Goal: Find specific page/section: Find specific page/section

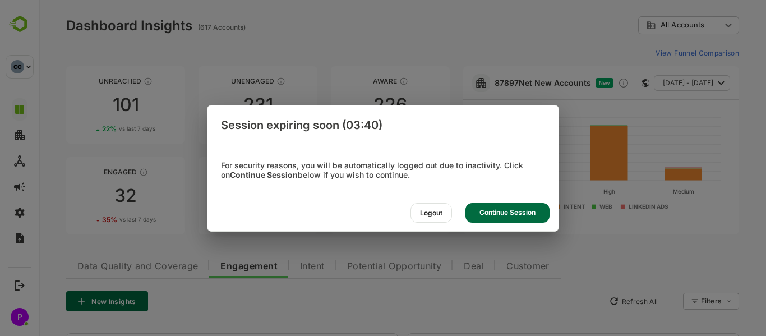
click at [504, 207] on div "Continue Session" at bounding box center [507, 213] width 84 height 20
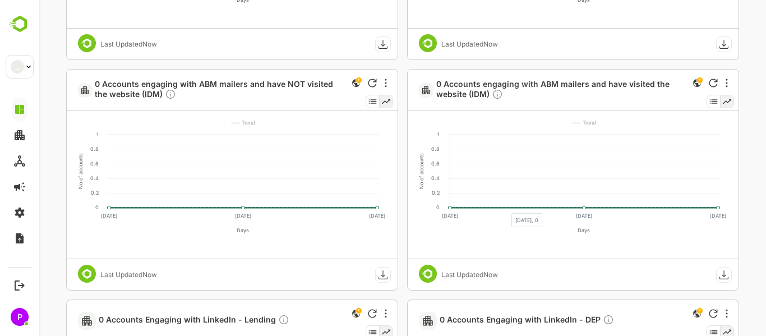
scroll to position [955, 0]
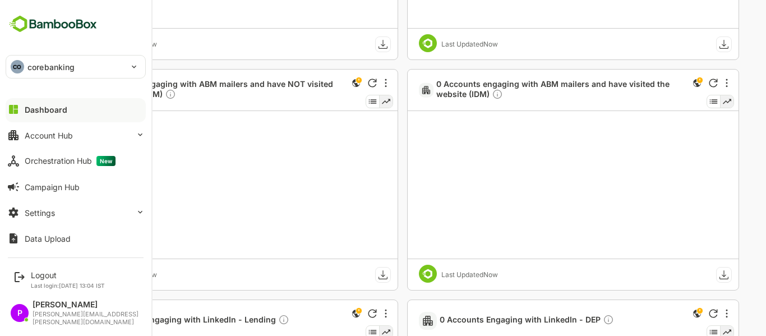
click at [20, 69] on div "CO" at bounding box center [17, 66] width 13 height 13
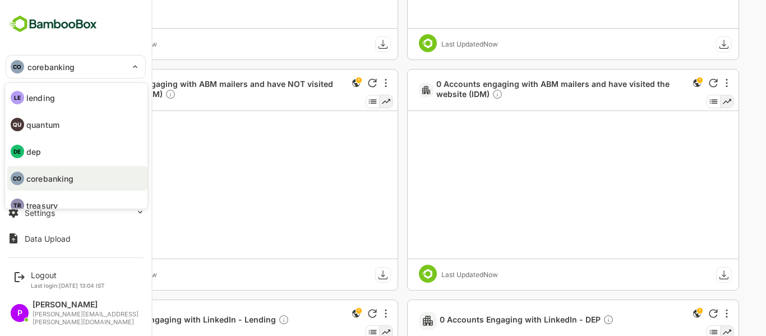
click at [20, 69] on div at bounding box center [383, 168] width 766 height 336
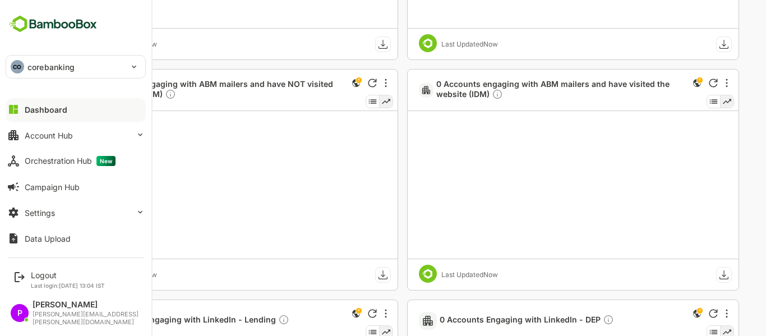
click at [35, 69] on p "corebanking" at bounding box center [50, 67] width 47 height 12
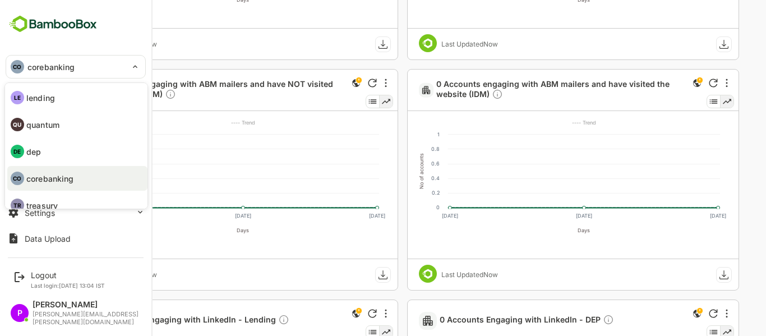
click at [67, 151] on li "DE dep" at bounding box center [77, 151] width 140 height 25
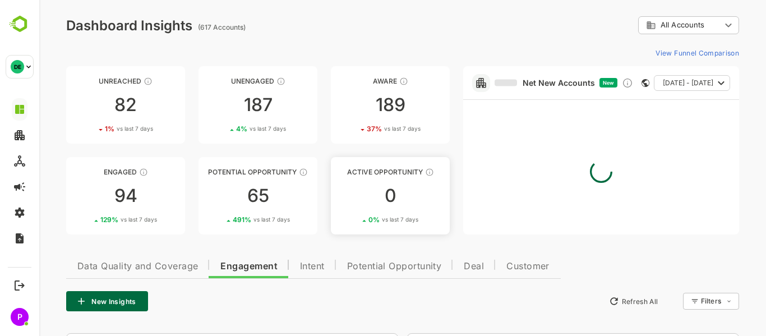
scroll to position [63, 0]
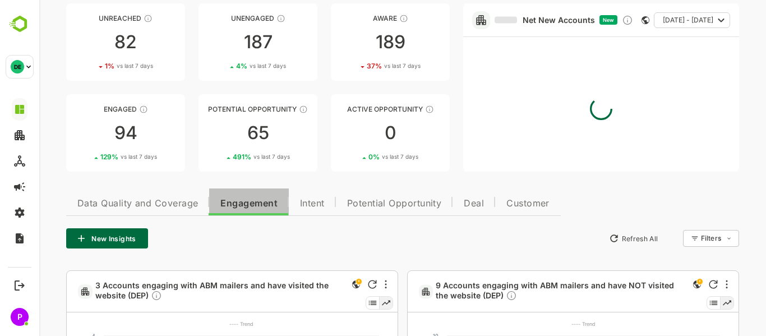
click at [260, 204] on span "Engagement" at bounding box center [248, 203] width 57 height 9
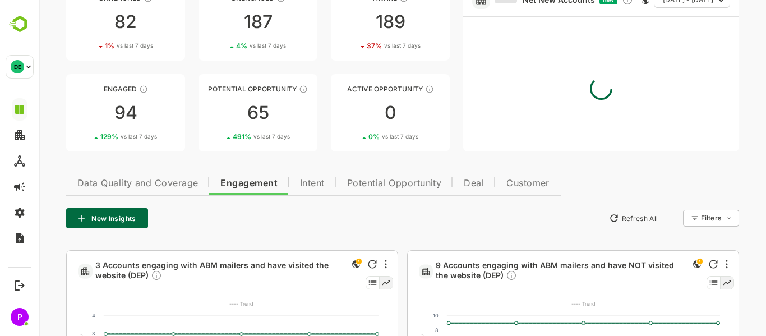
scroll to position [90, 0]
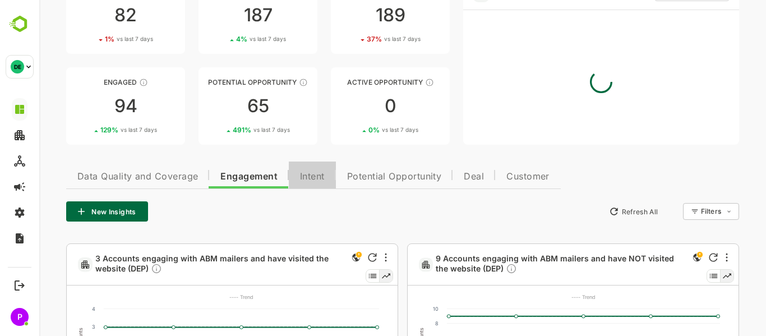
click at [308, 172] on span "Intent" at bounding box center [312, 176] width 25 height 9
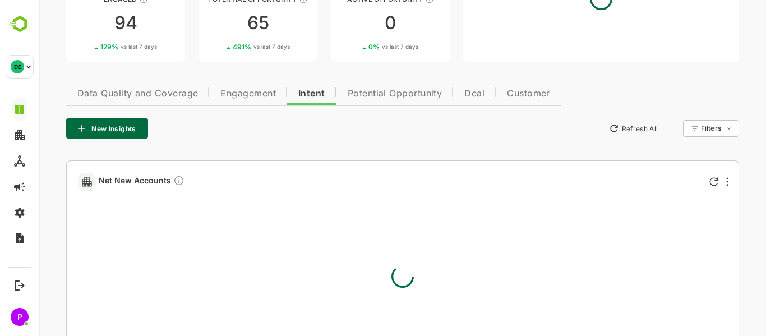
scroll to position [171, 0]
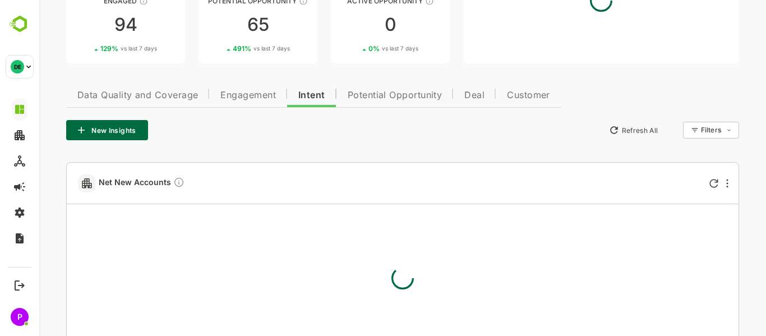
click at [256, 98] on span "Engagement" at bounding box center [247, 95] width 55 height 9
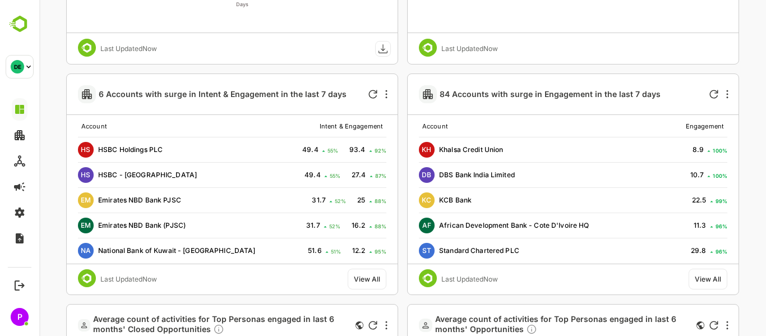
scroll to position [1625, 0]
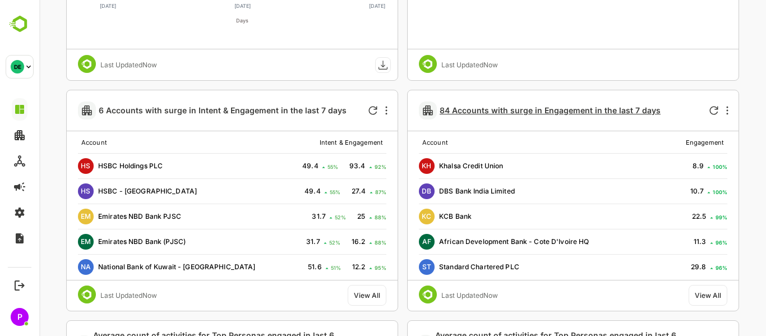
click at [479, 109] on span "84 Accounts with surge in Engagement in the last 7 days" at bounding box center [549, 110] width 221 height 10
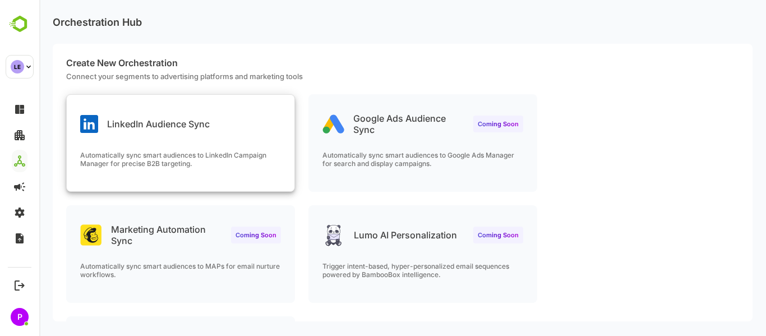
click at [168, 150] on div "LinkedIn Audience Sync Automatically sync smart audiences to LinkedIn Campaign …" at bounding box center [181, 143] width 228 height 96
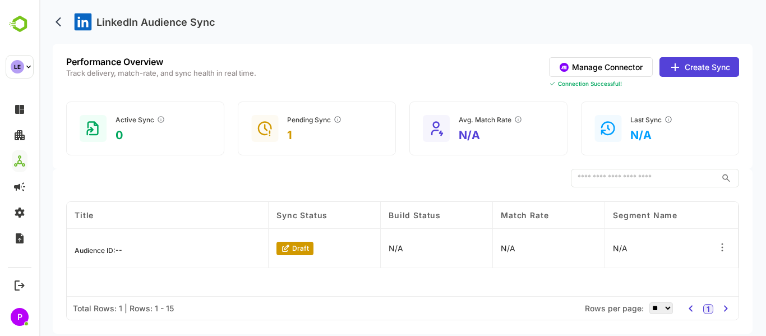
click at [723, 248] on icon at bounding box center [721, 247] width 11 height 11
